Goal: Navigation & Orientation: Find specific page/section

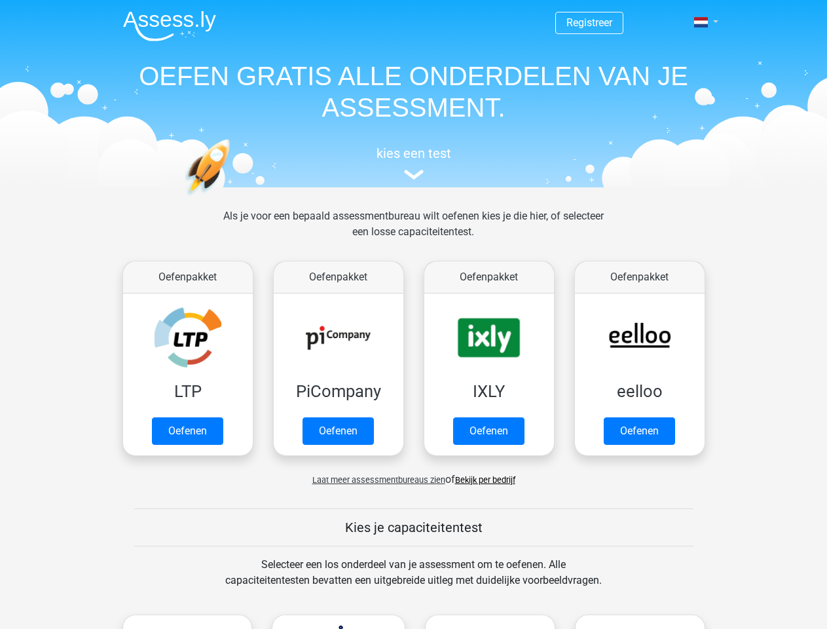
click at [702, 22] on span at bounding box center [701, 22] width 14 height 10
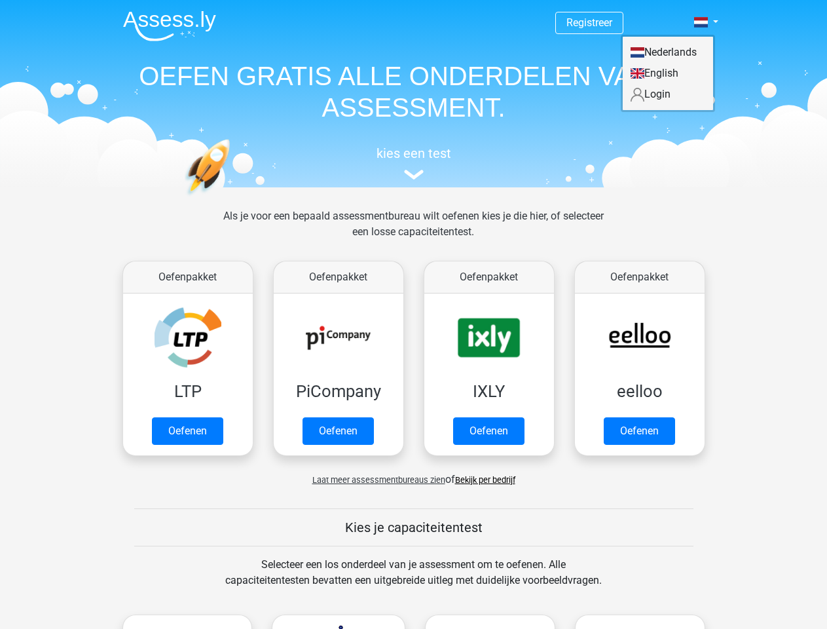
click at [375, 479] on span "Laat meer assessmentbureaus zien" at bounding box center [378, 480] width 133 height 10
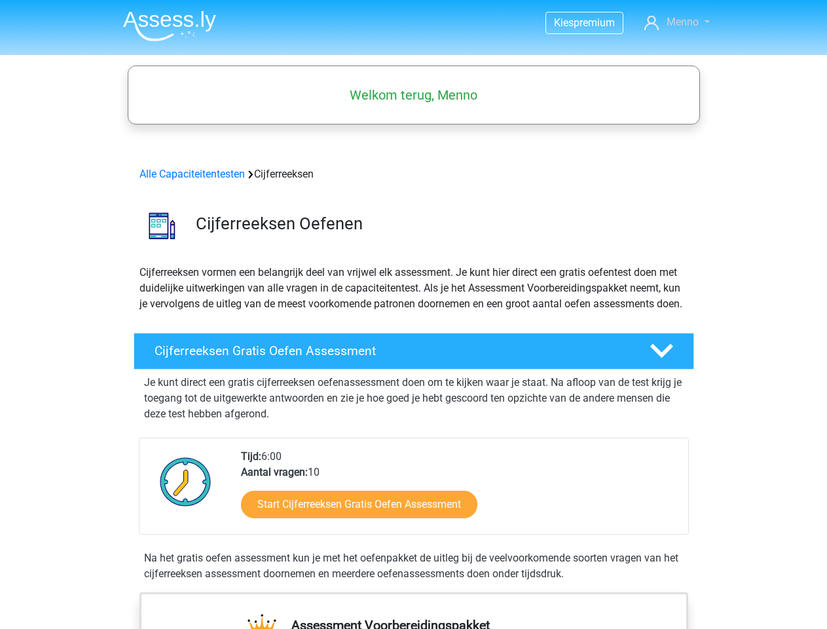
click at [676, 22] on span "Menno" at bounding box center [683, 22] width 32 height 12
